Goal: Task Accomplishment & Management: Use online tool/utility

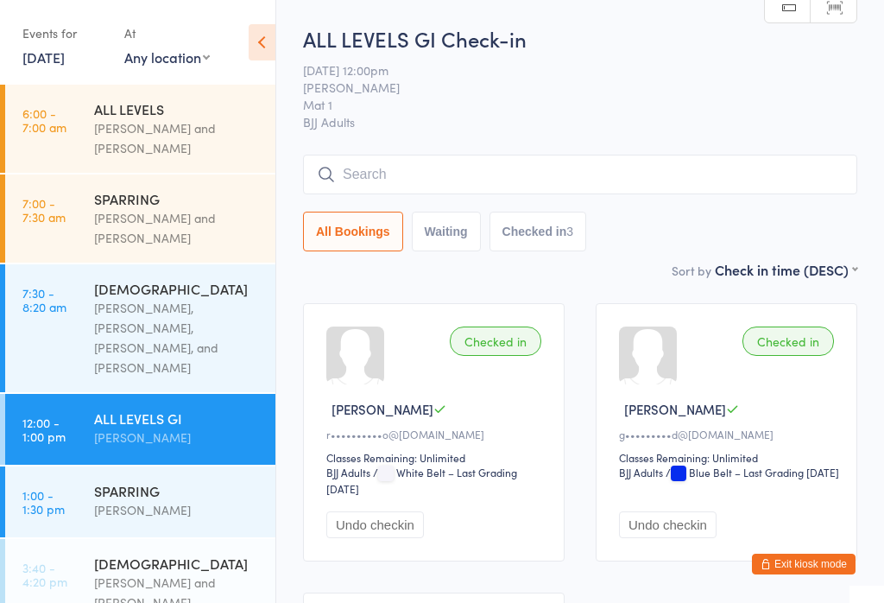
scroll to position [51, 0]
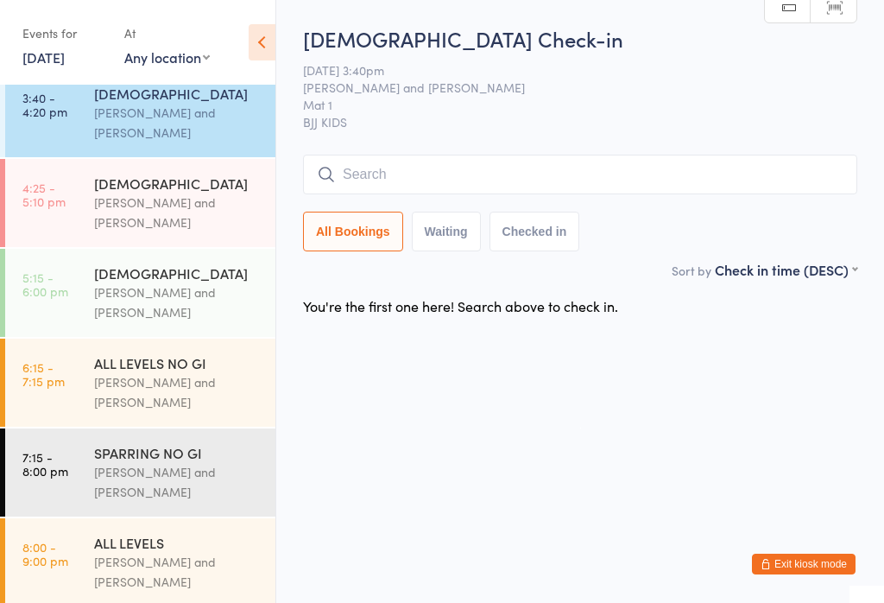
scroll to position [455, 0]
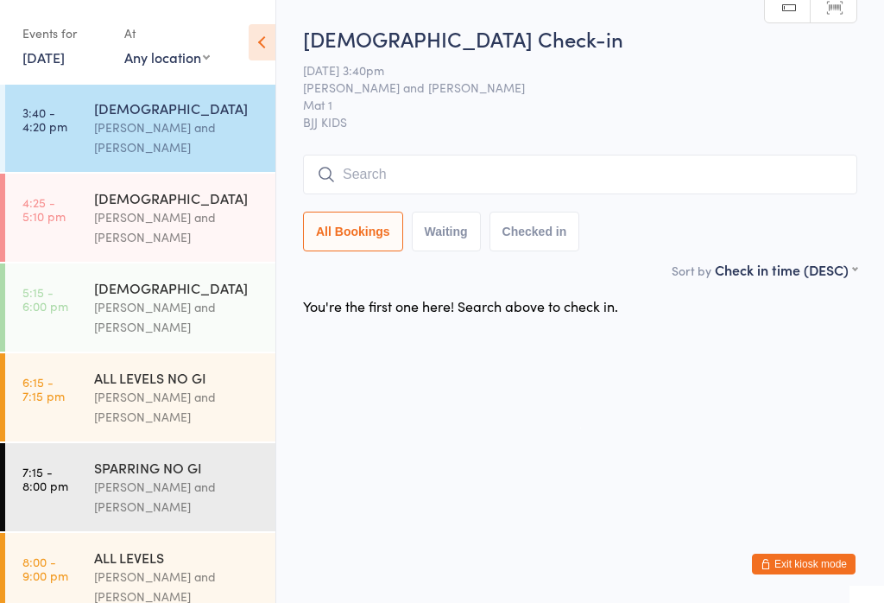
click at [443, 171] on input "search" at bounding box center [580, 175] width 554 height 40
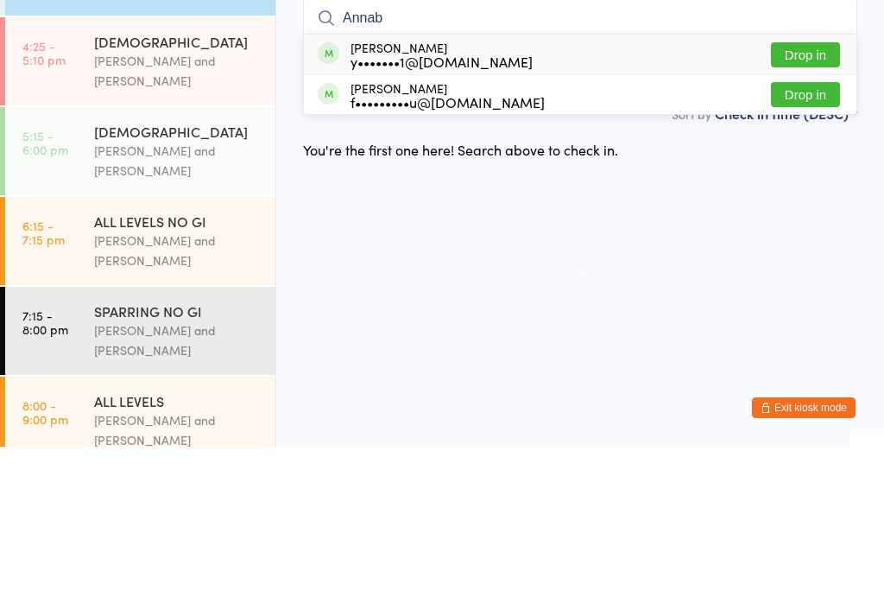
type input "Annab"
click at [467, 211] on div "y•••••••1@gmail.com" at bounding box center [442, 218] width 182 height 14
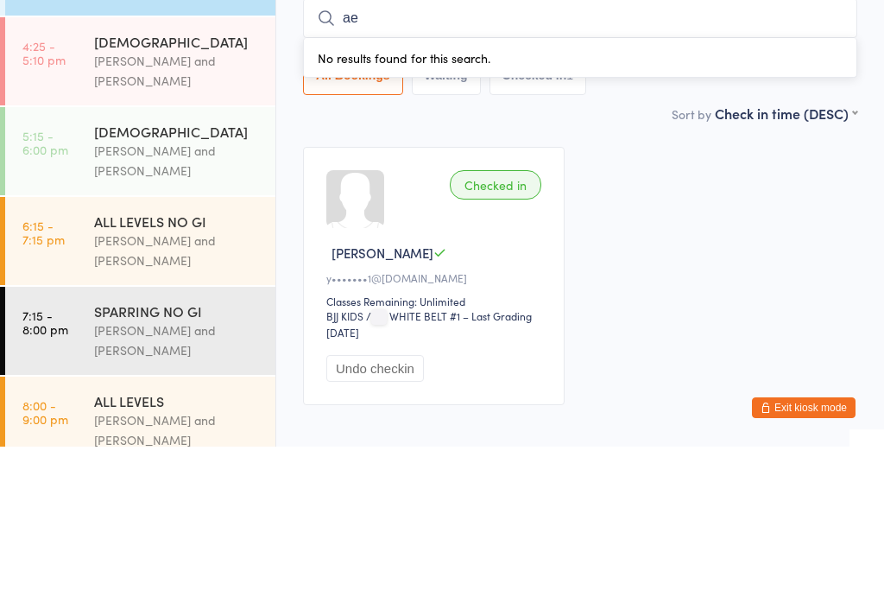
type input "a"
type input "car"
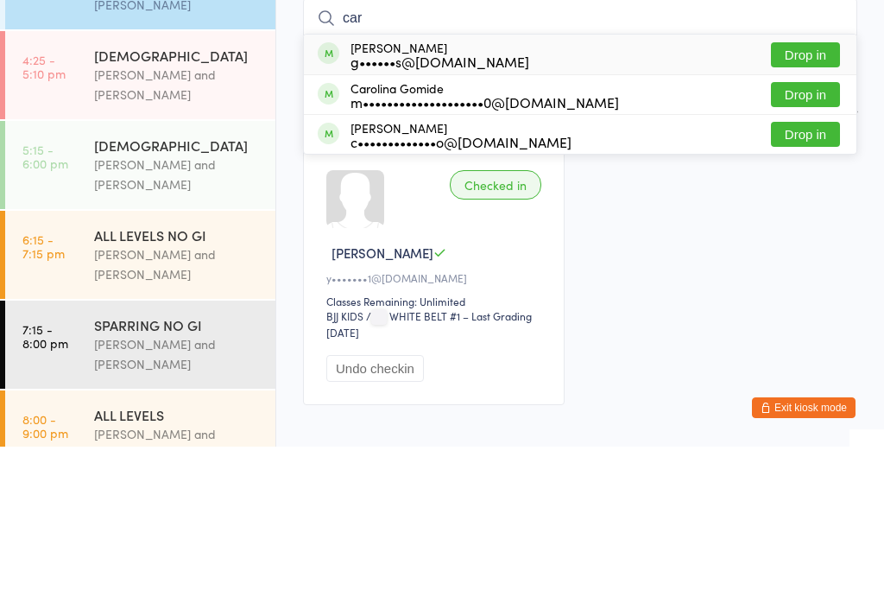
scroll to position [434, 0]
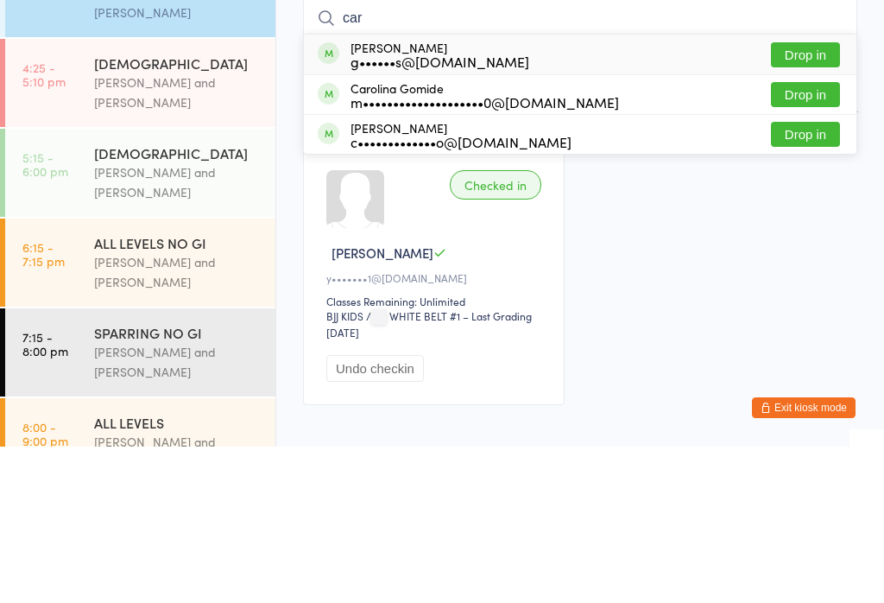
click at [194, 229] on div "[PERSON_NAME] and [PERSON_NAME]" at bounding box center [177, 249] width 167 height 40
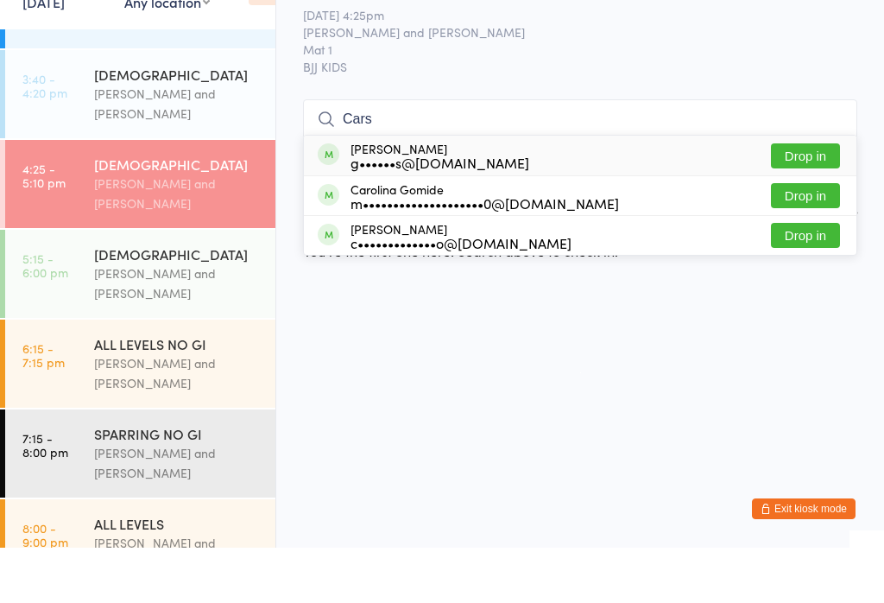
type input "Cars"
click at [820, 199] on button "Drop in" at bounding box center [805, 211] width 69 height 25
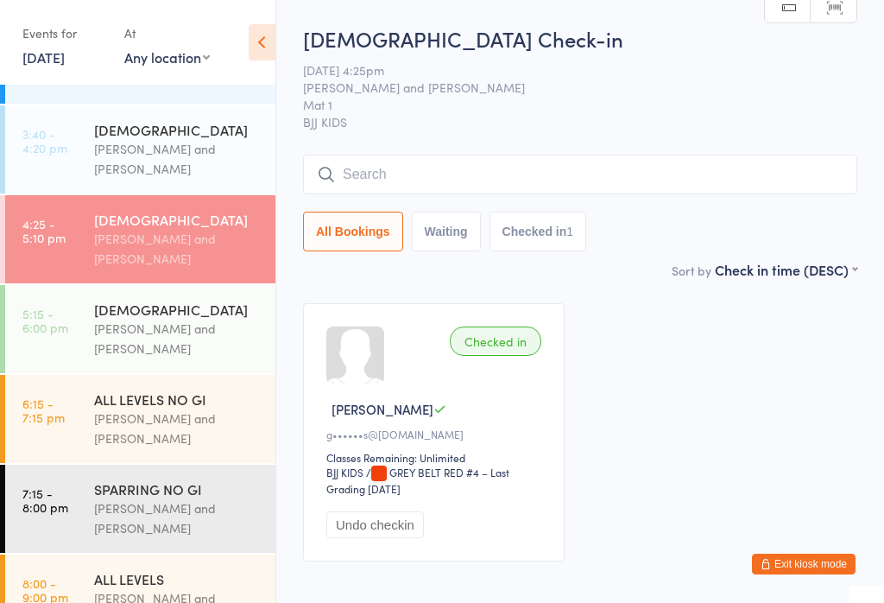
click at [614, 175] on input "search" at bounding box center [580, 175] width 554 height 40
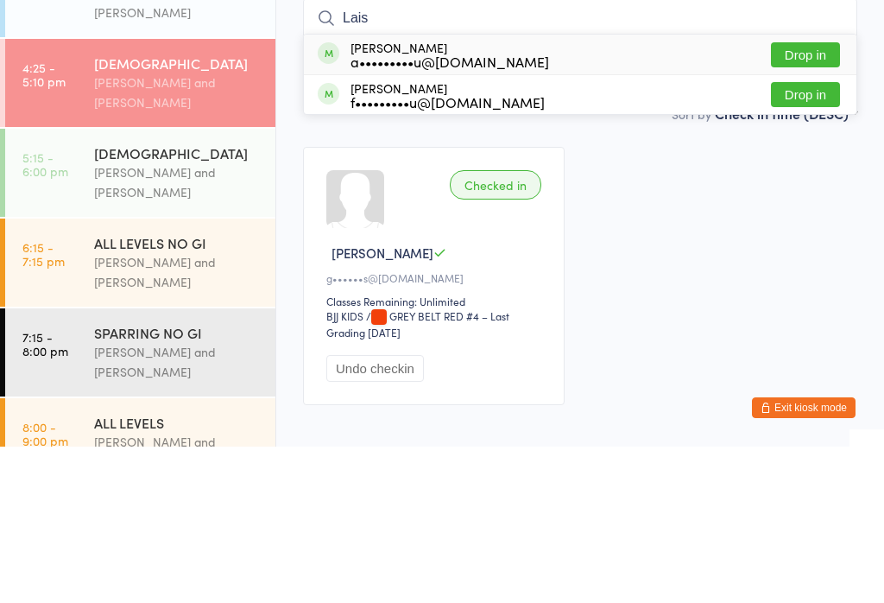
type input "Lais"
click at [811, 199] on button "Drop in" at bounding box center [805, 211] width 69 height 25
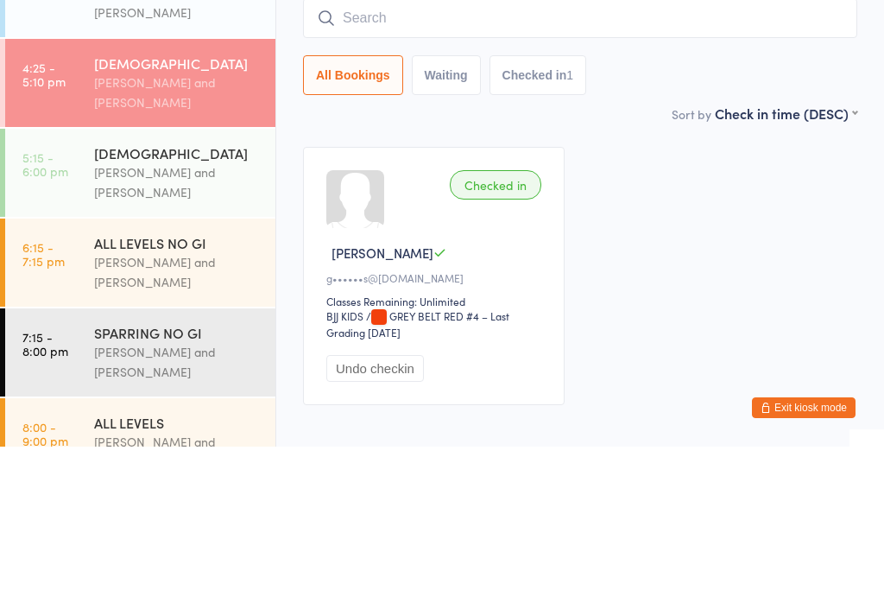
scroll to position [101, 0]
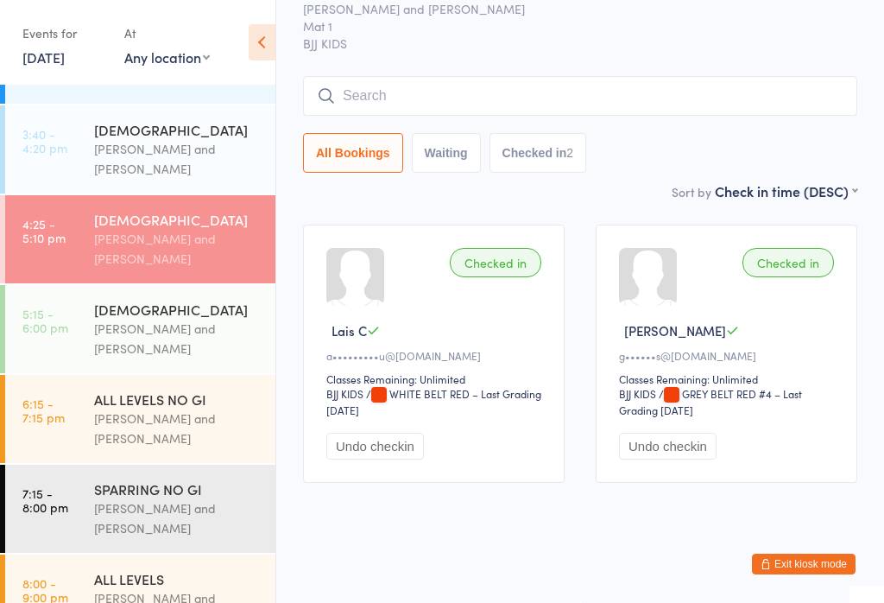
click at [178, 139] on div "[PERSON_NAME] and [PERSON_NAME]" at bounding box center [177, 159] width 167 height 40
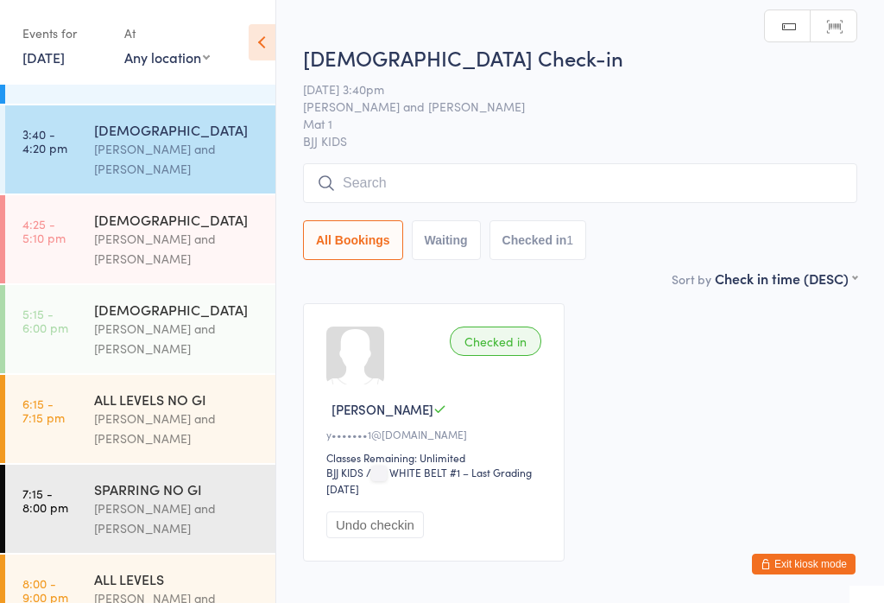
click at [350, 200] on input "search" at bounding box center [580, 183] width 554 height 40
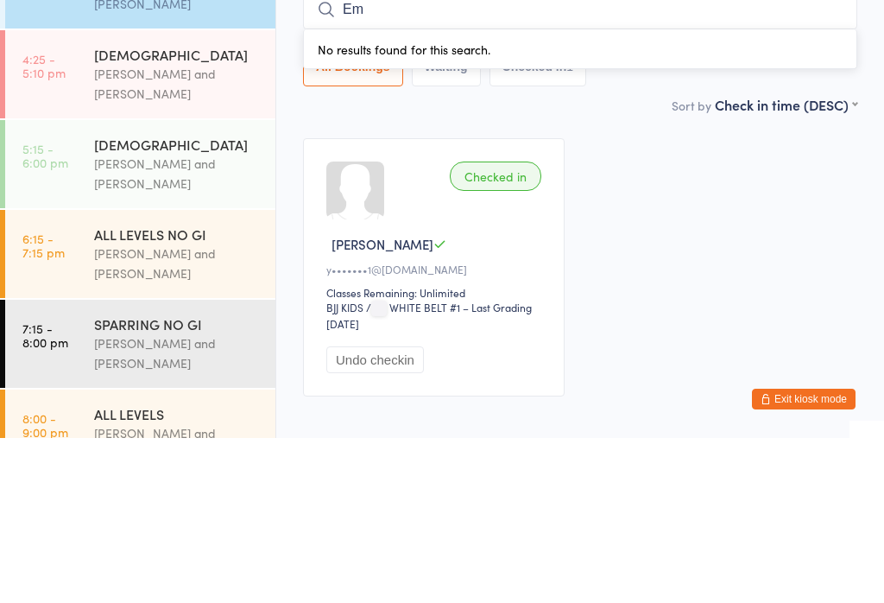
type input "E"
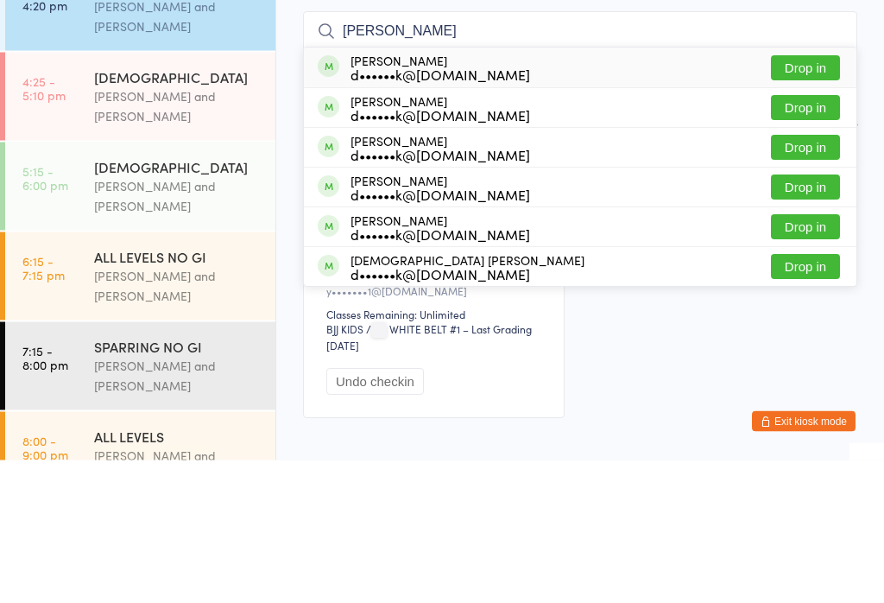
type input "Zemanek"
click at [787, 318] on button "Drop in" at bounding box center [805, 330] width 69 height 25
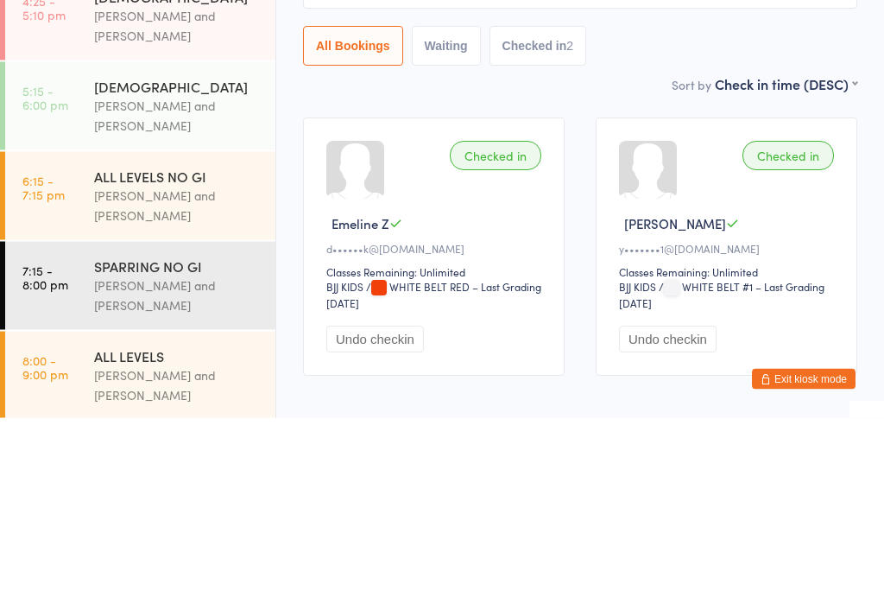
scroll to position [471, 0]
click at [839, 71] on div "3 - 5 yo Check-in 16 Sep 3:40pm Otamar Barreto and Marcelo Gomide Mat 1 BJJ KID…" at bounding box center [580, 142] width 554 height 236
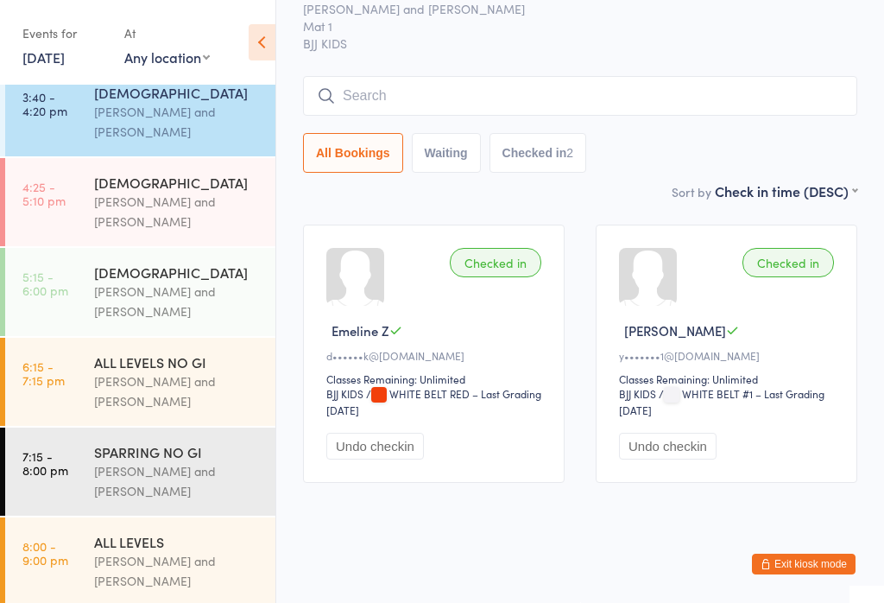
click at [386, 76] on input "search" at bounding box center [580, 96] width 554 height 40
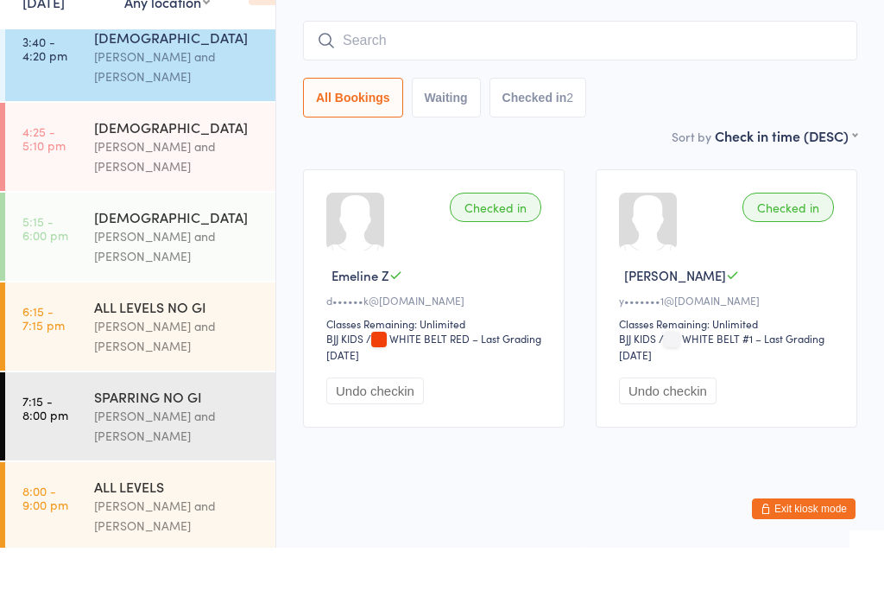
click at [185, 192] on div "[PERSON_NAME] and [PERSON_NAME]" at bounding box center [177, 212] width 167 height 40
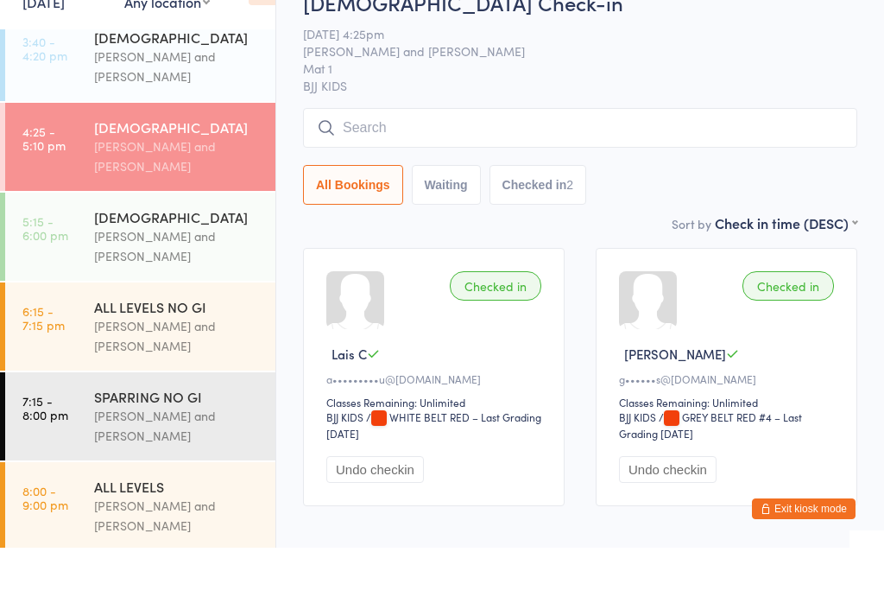
click at [391, 163] on input "search" at bounding box center [580, 183] width 554 height 40
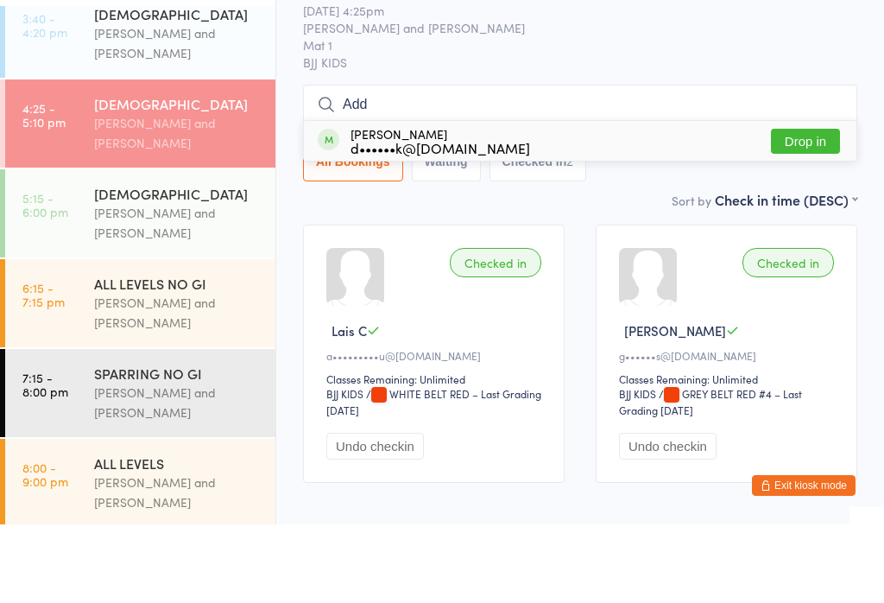
type input "Add"
click at [400, 219] on div "d••••••k@mac.com" at bounding box center [441, 226] width 180 height 14
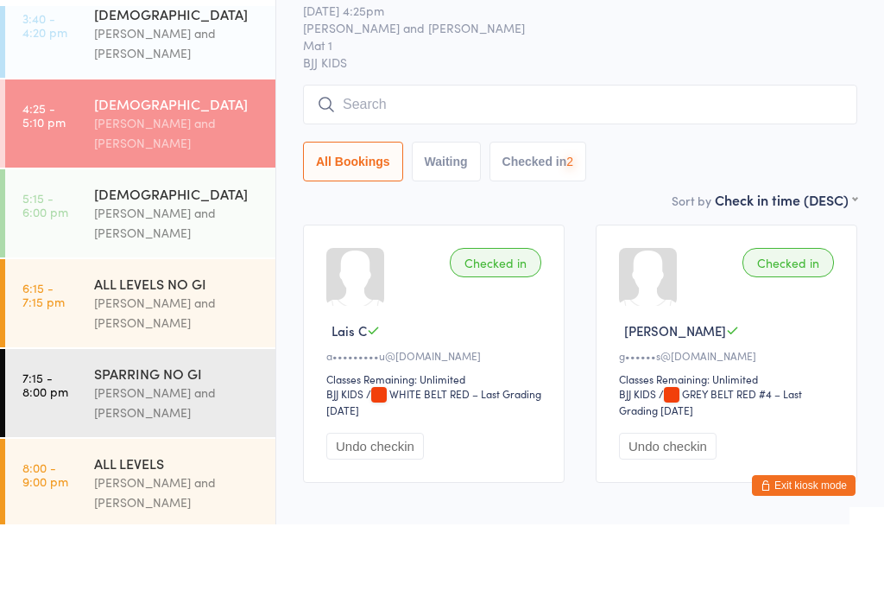
click at [165, 282] on div "[PERSON_NAME] and [PERSON_NAME]" at bounding box center [177, 302] width 167 height 40
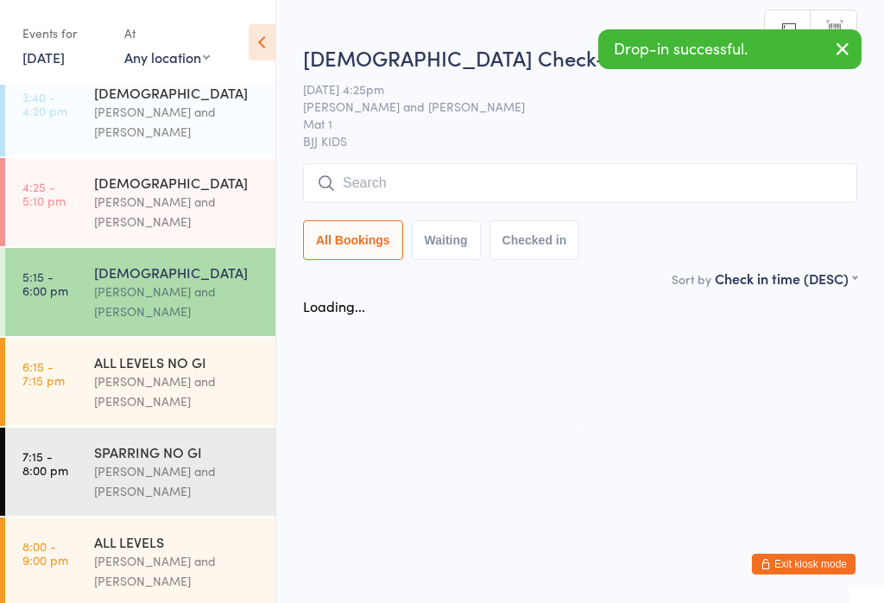
click at [429, 118] on span "Mat 1" at bounding box center [567, 123] width 528 height 17
click at [389, 199] on input "search" at bounding box center [580, 183] width 554 height 40
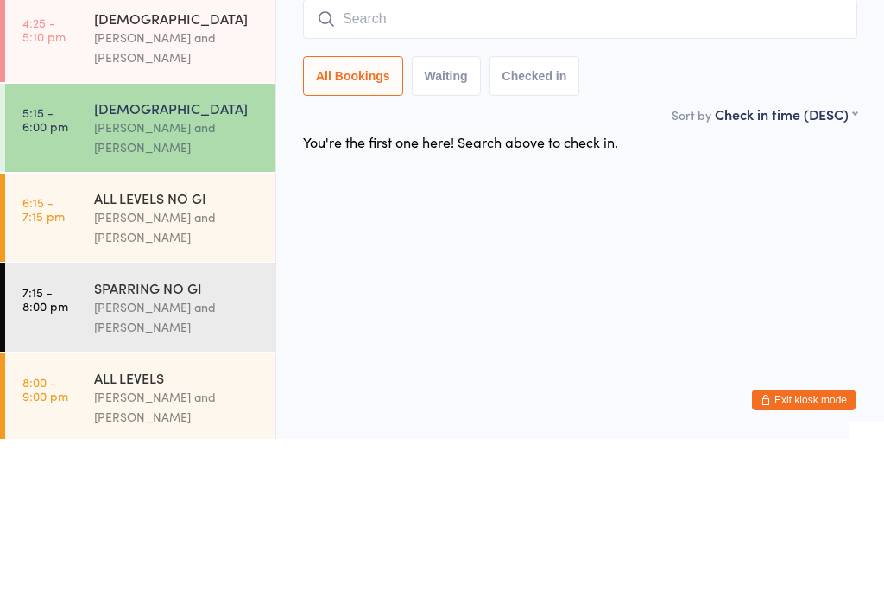
type input "S"
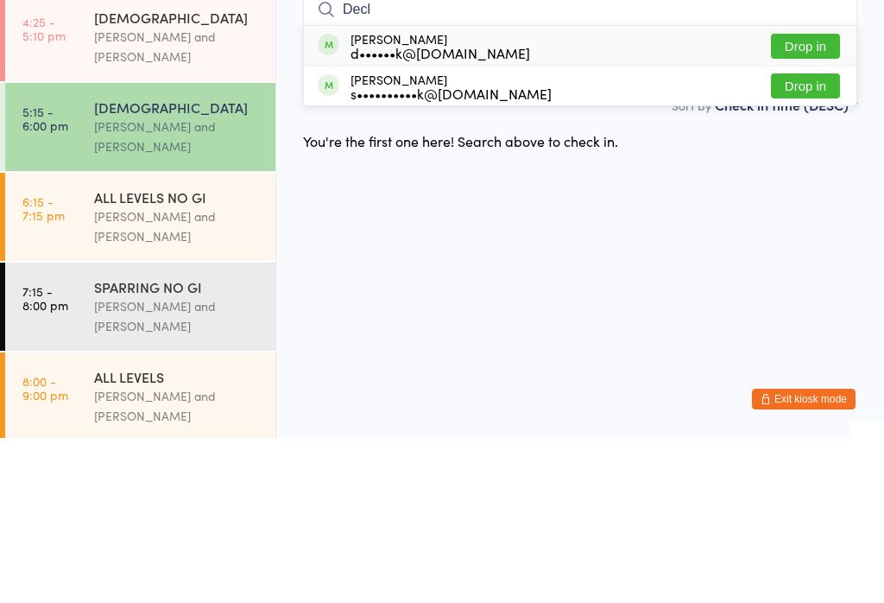
type input "Decl"
click at [385, 211] on div "d••••••k@mac.com" at bounding box center [441, 218] width 180 height 14
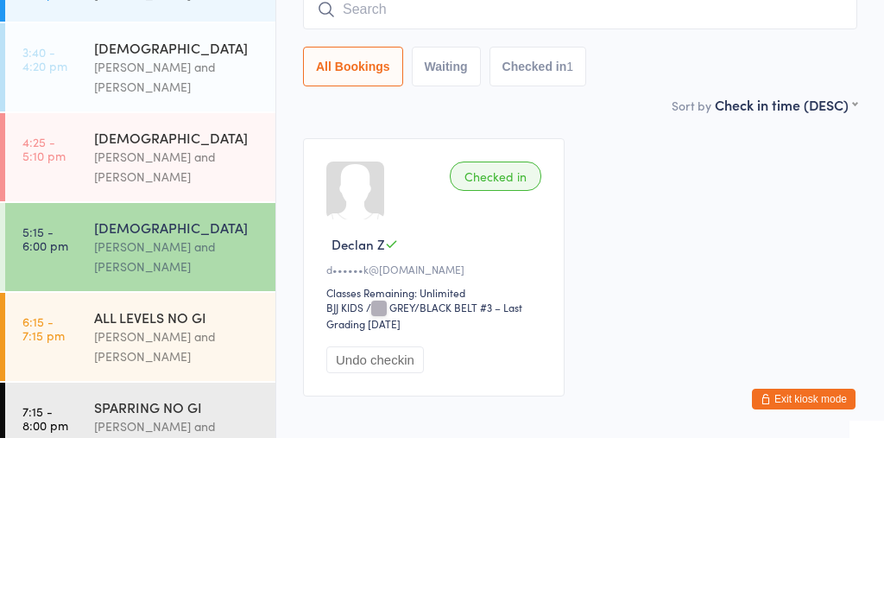
scroll to position [348, 0]
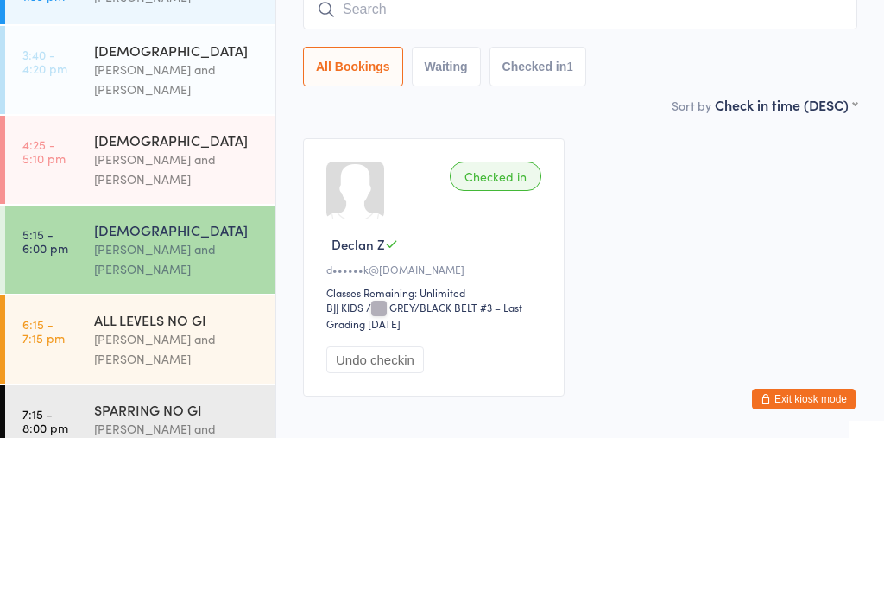
click at [184, 225] on div "[PERSON_NAME] and [PERSON_NAME]" at bounding box center [177, 245] width 167 height 40
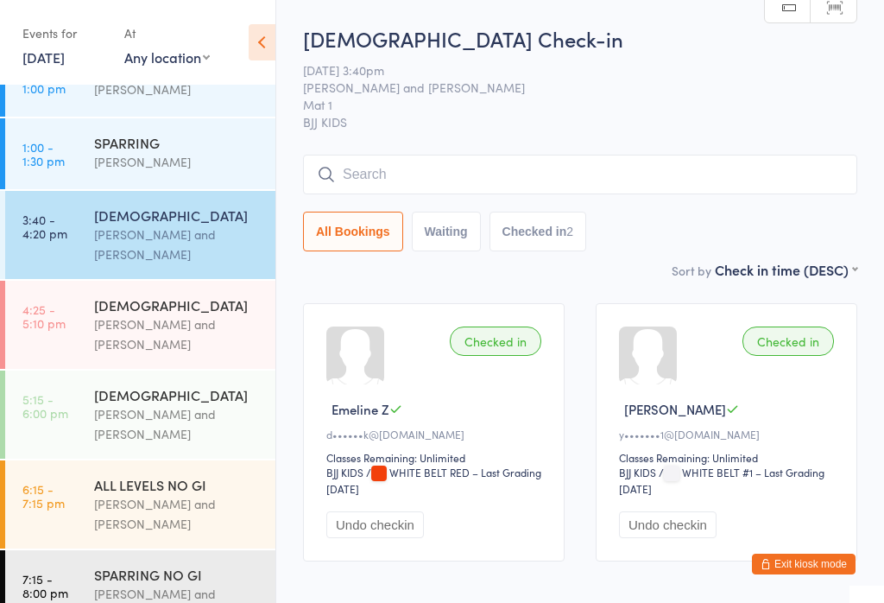
click at [444, 168] on input "search" at bounding box center [580, 175] width 554 height 40
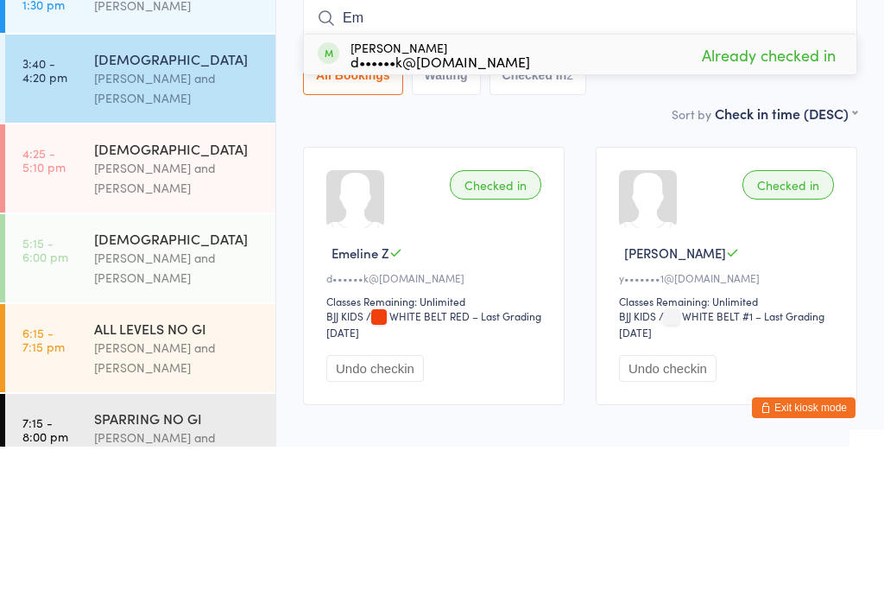
type input "E"
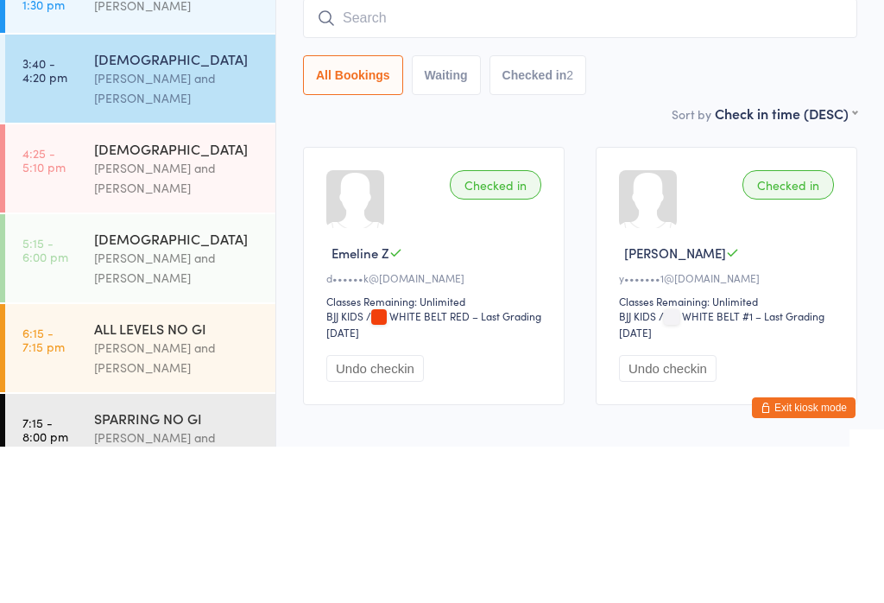
click at [364, 155] on input "search" at bounding box center [580, 175] width 554 height 40
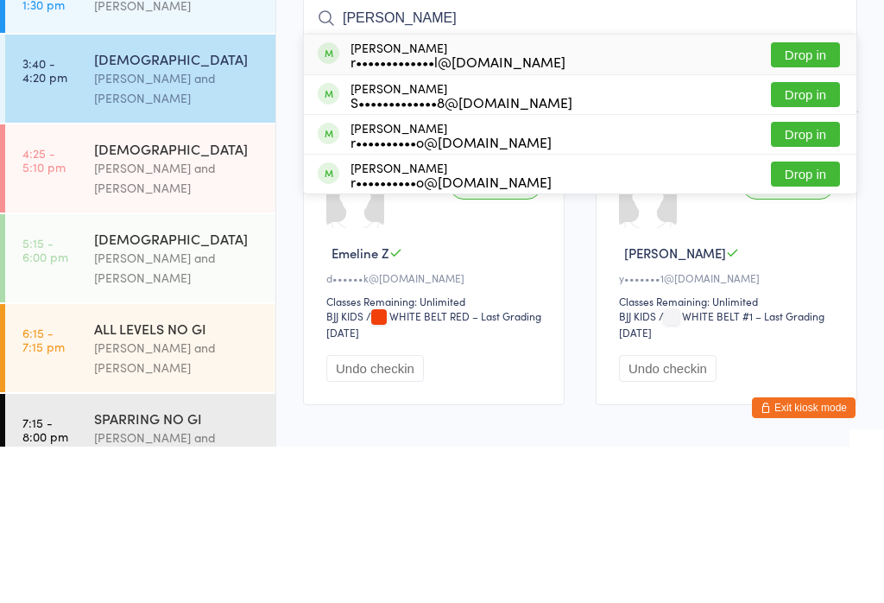
type input "Shaan"
click at [805, 199] on button "Drop in" at bounding box center [805, 211] width 69 height 25
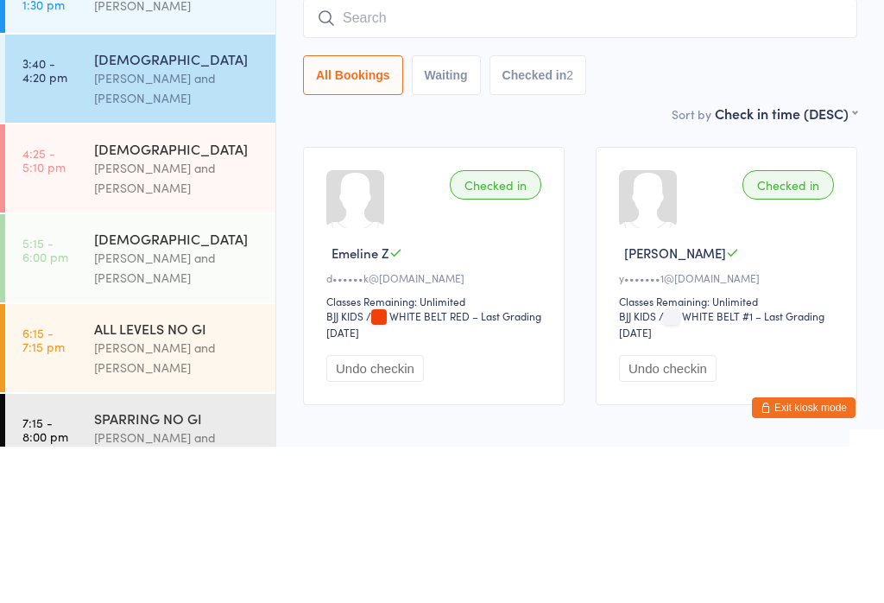
scroll to position [101, 0]
